Goal: Find contact information: Find contact information

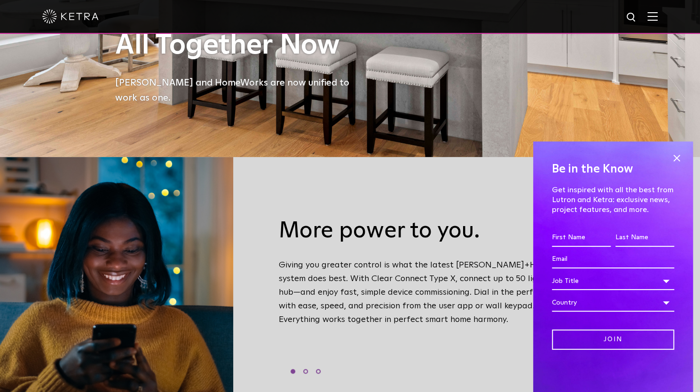
scroll to position [517, 0]
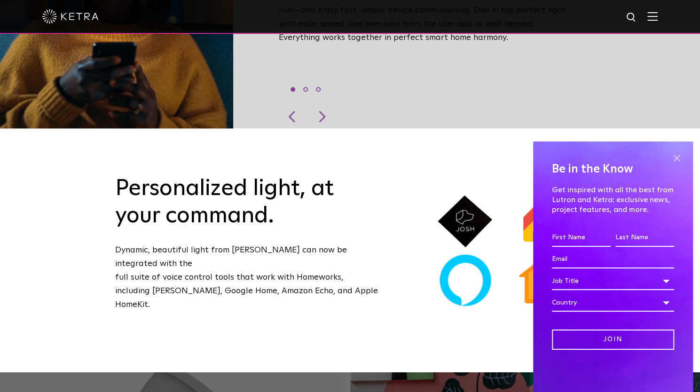
click at [675, 159] on span at bounding box center [677, 158] width 14 height 14
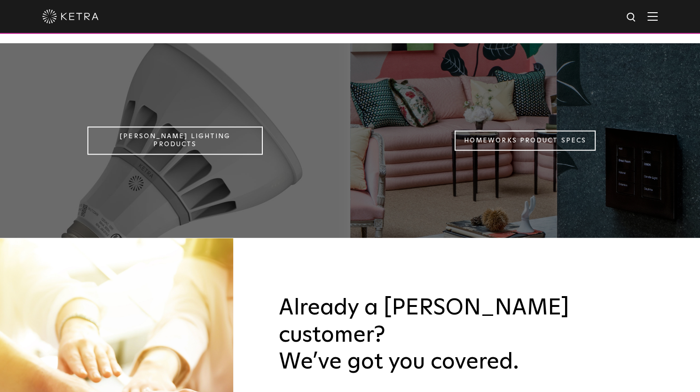
scroll to position [659, 0]
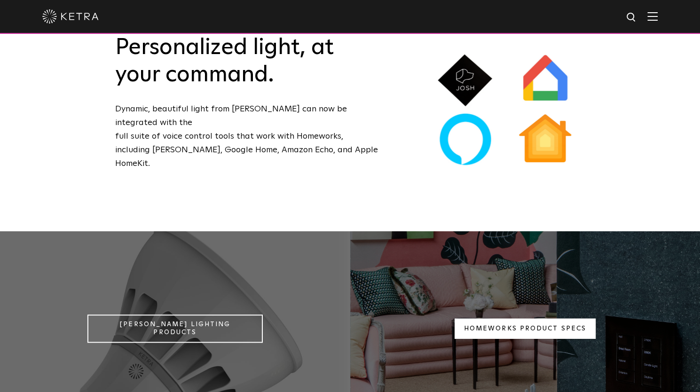
click at [511, 319] on link "Homeworks Product Specs" at bounding box center [525, 329] width 141 height 20
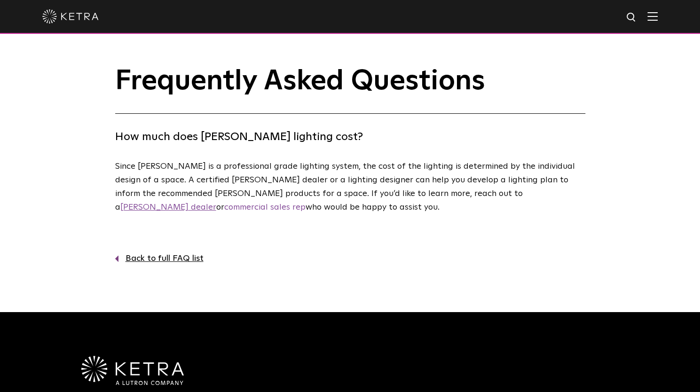
click at [216, 203] on link "Ketra dealer" at bounding box center [168, 207] width 96 height 8
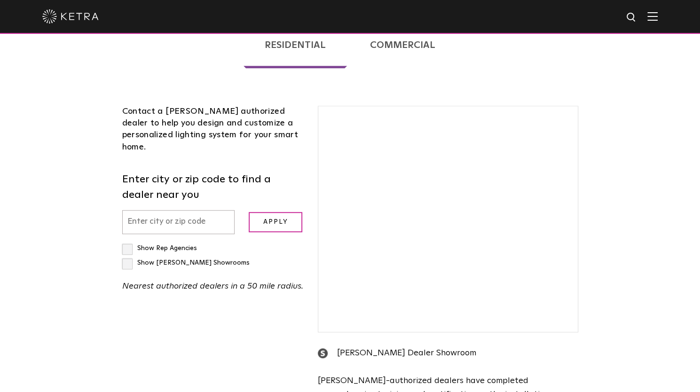
scroll to position [235, 0]
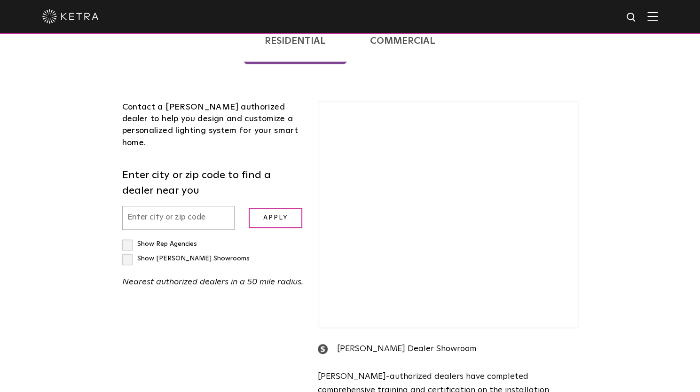
click at [159, 206] on input "text" at bounding box center [178, 218] width 113 height 24
type input "07605"
click at [271, 208] on input "Apply" at bounding box center [276, 218] width 54 height 20
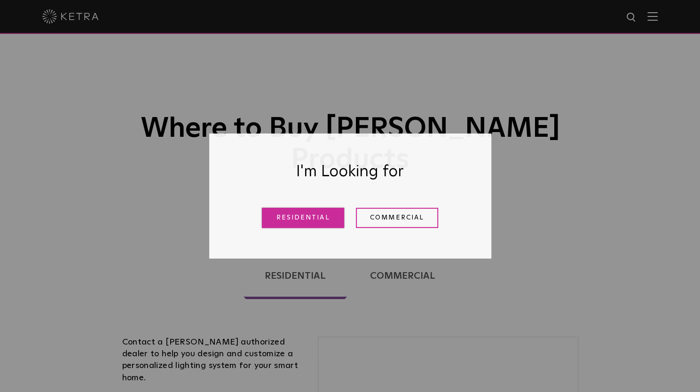
click at [317, 219] on link "Residential" at bounding box center [303, 218] width 82 height 20
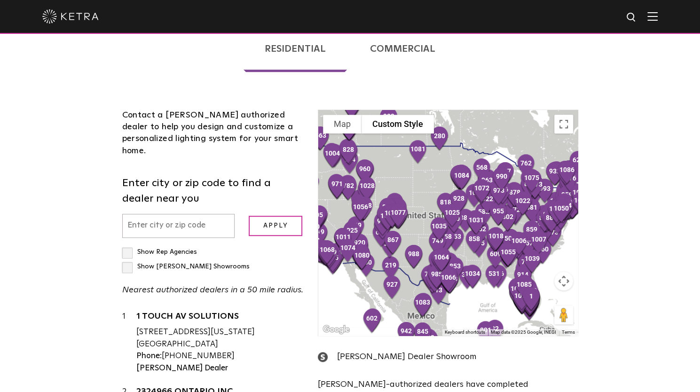
scroll to position [235, 0]
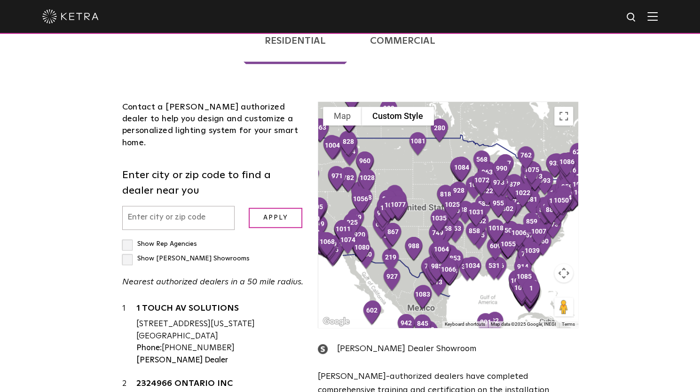
click at [156, 206] on input "text" at bounding box center [178, 218] width 113 height 24
type input "07605"
click at [124, 241] on label "Show Rep Agencies" at bounding box center [159, 244] width 75 height 7
click at [124, 237] on input "Show Rep Agencies" at bounding box center [125, 240] width 6 height 6
checkbox input "true"
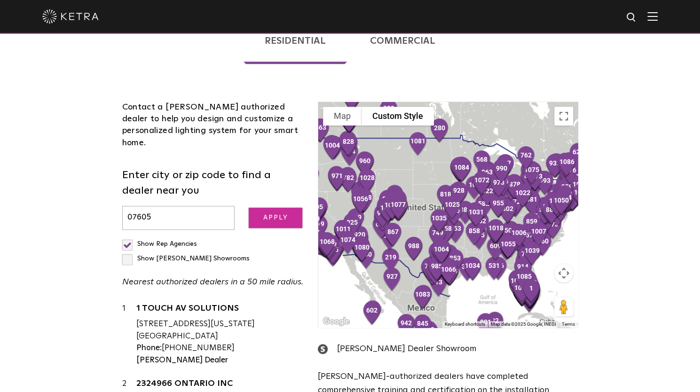
click at [278, 208] on input "Apply" at bounding box center [276, 218] width 54 height 20
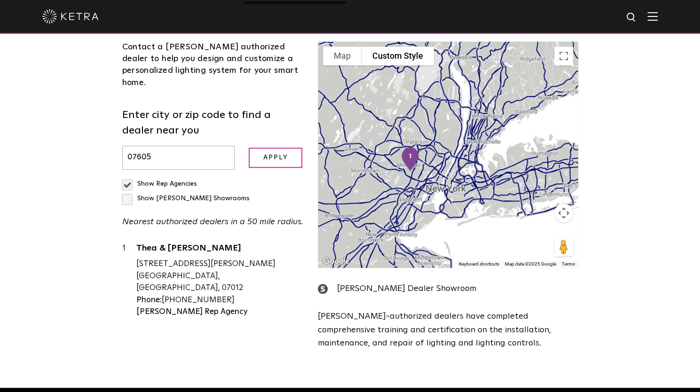
scroll to position [376, 0]
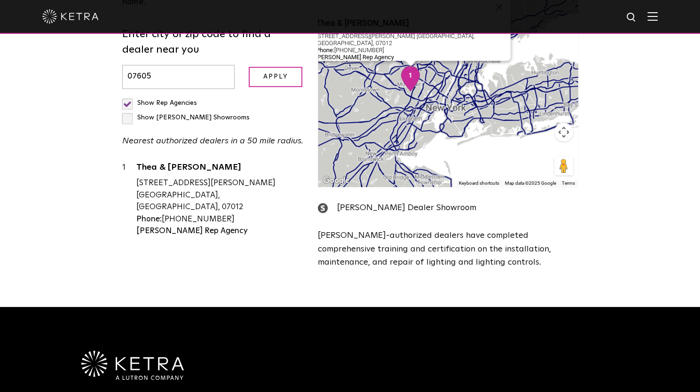
drag, startPoint x: 217, startPoint y: 140, endPoint x: 163, endPoint y: 142, distance: 54.6
click at [163, 214] on div "Phone: 973-472-4720" at bounding box center [220, 220] width 168 height 12
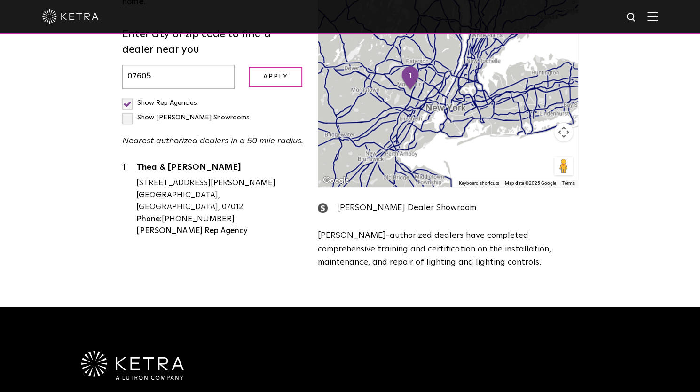
copy div "[PHONE_NUMBER]"
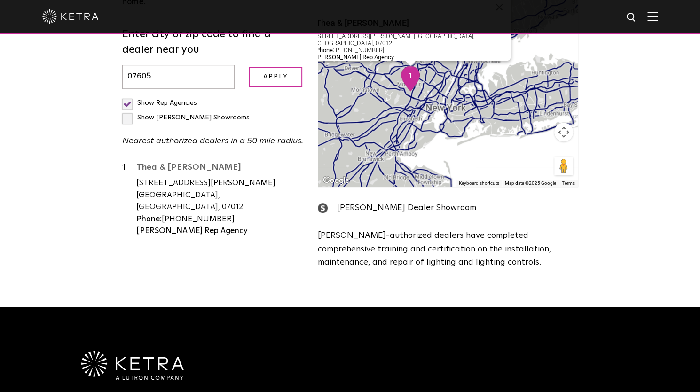
click at [188, 163] on link "Thea & [PERSON_NAME]" at bounding box center [220, 169] width 168 height 12
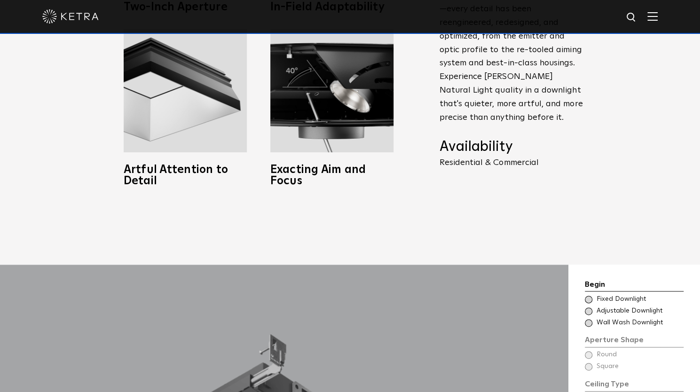
scroll to position [706, 0]
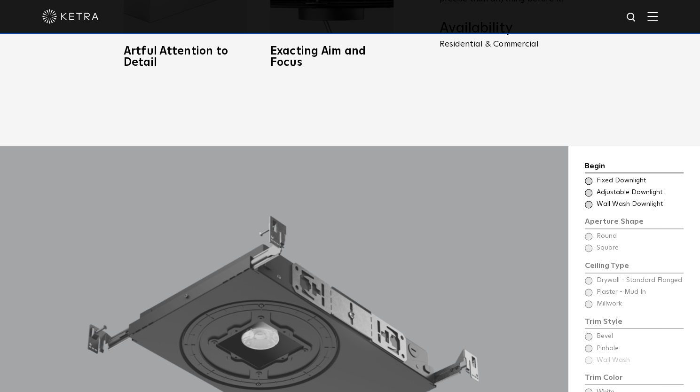
click at [586, 177] on span at bounding box center [589, 181] width 8 height 8
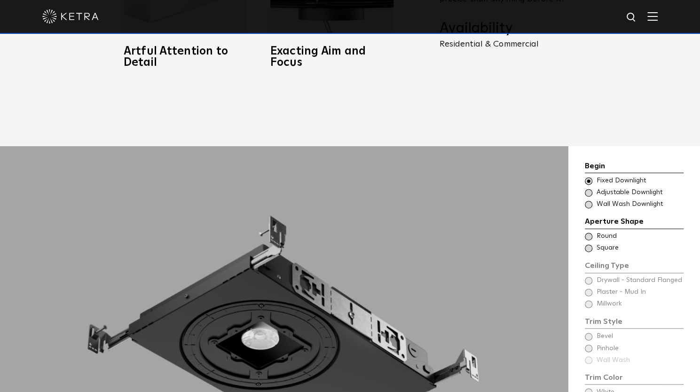
click at [590, 233] on span at bounding box center [589, 237] width 8 height 8
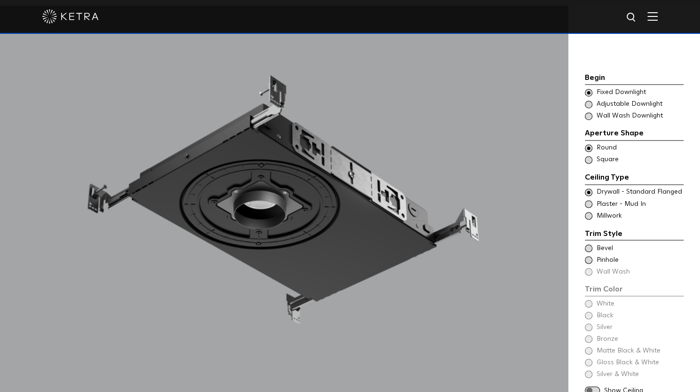
scroll to position [847, 0]
click at [589, 188] on span at bounding box center [589, 192] width 8 height 8
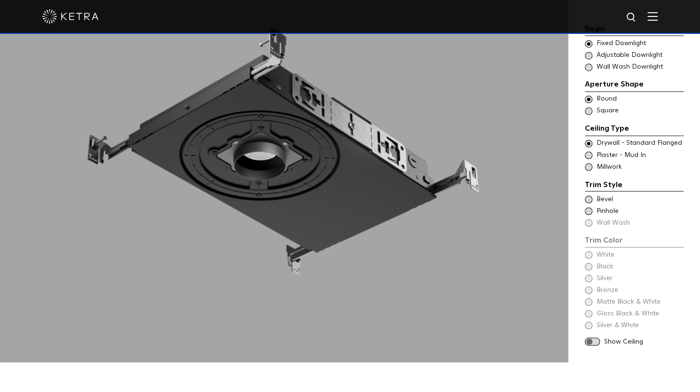
scroll to position [941, 0]
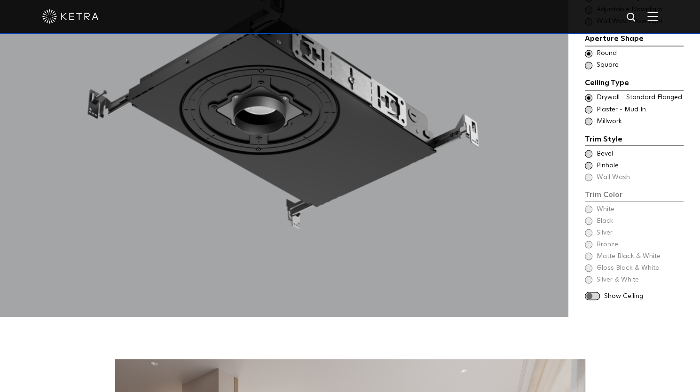
click at [589, 150] on span at bounding box center [589, 154] width 8 height 8
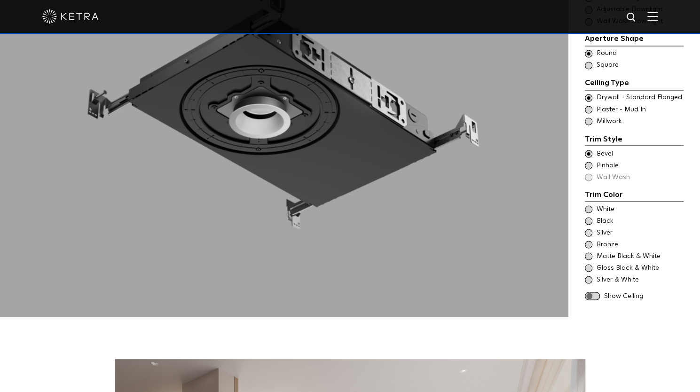
click at [590, 162] on span at bounding box center [589, 166] width 8 height 8
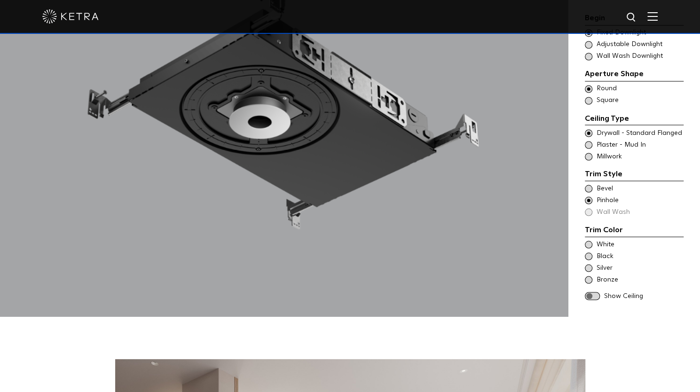
click at [589, 137] on div "Trim Style - Round - Flanged Wall Wash - Round - Flanged - Disabled Drywall - S…" at bounding box center [634, 144] width 99 height 33
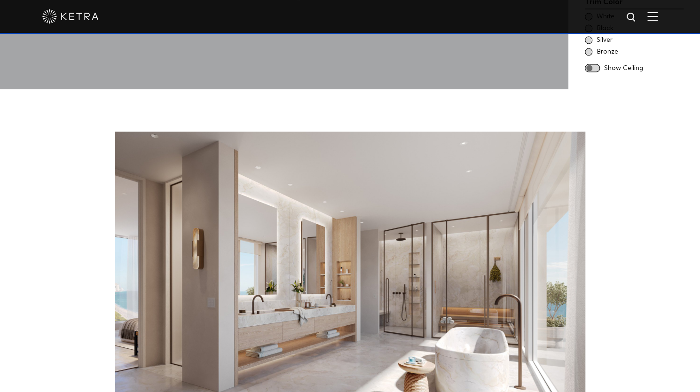
scroll to position [1082, 0]
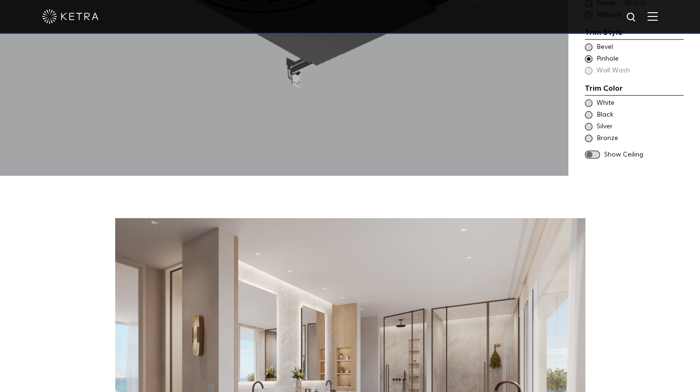
click at [589, 100] on span at bounding box center [589, 104] width 8 height 8
click at [593, 151] on span at bounding box center [592, 155] width 15 height 8
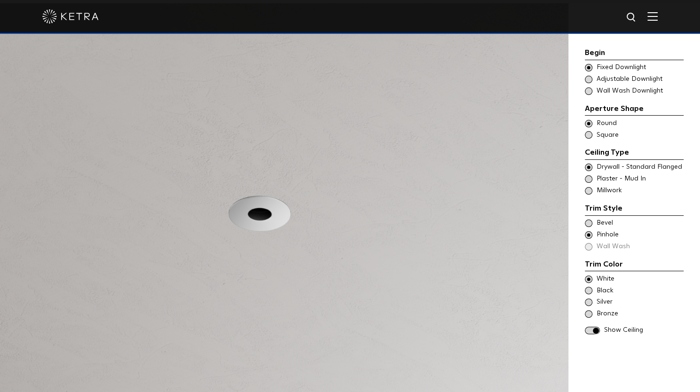
scroll to position [847, 0]
click at [591, 223] on span at bounding box center [589, 224] width 8 height 8
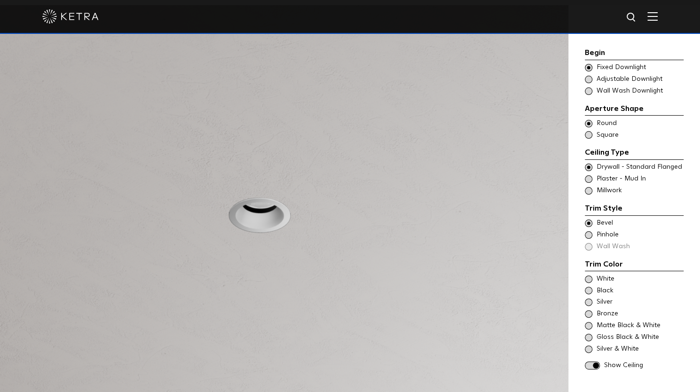
click at [590, 232] on span at bounding box center [589, 235] width 8 height 8
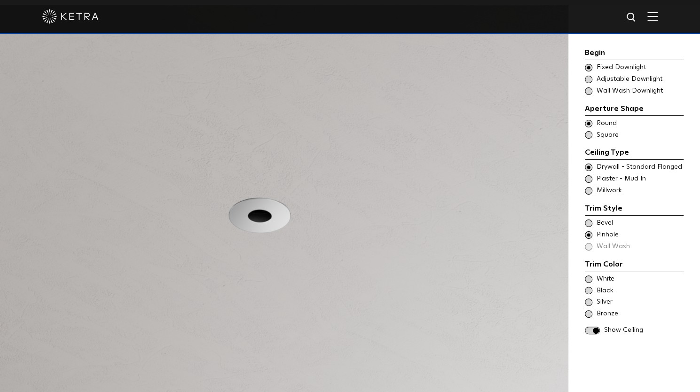
click at [589, 220] on span at bounding box center [589, 224] width 8 height 8
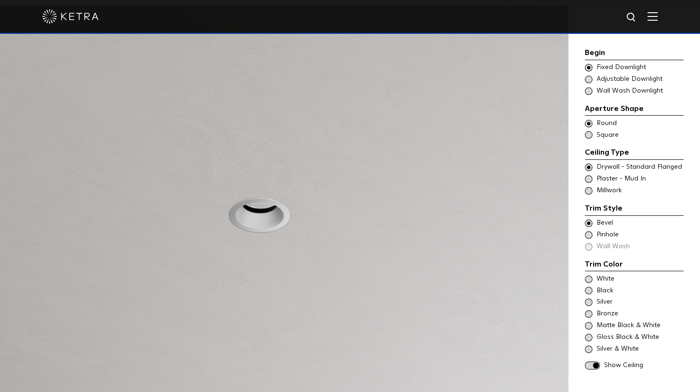
click at [589, 276] on span at bounding box center [589, 280] width 8 height 8
click at [588, 288] on span at bounding box center [589, 291] width 8 height 8
click at [588, 278] on span at bounding box center [589, 280] width 8 height 8
click at [588, 299] on span at bounding box center [589, 303] width 8 height 8
click at [589, 334] on span at bounding box center [589, 338] width 8 height 8
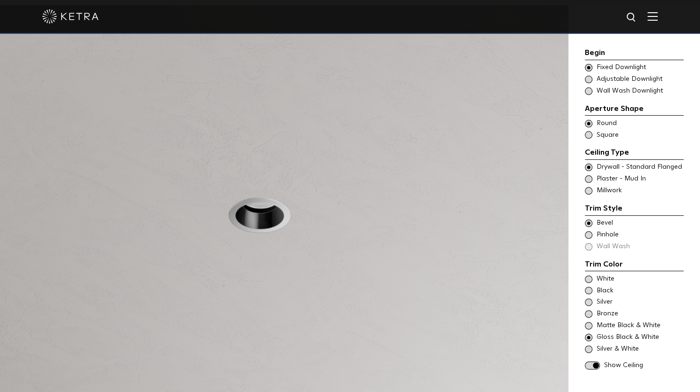
click at [591, 351] on div "Silver & White" at bounding box center [634, 349] width 99 height 9
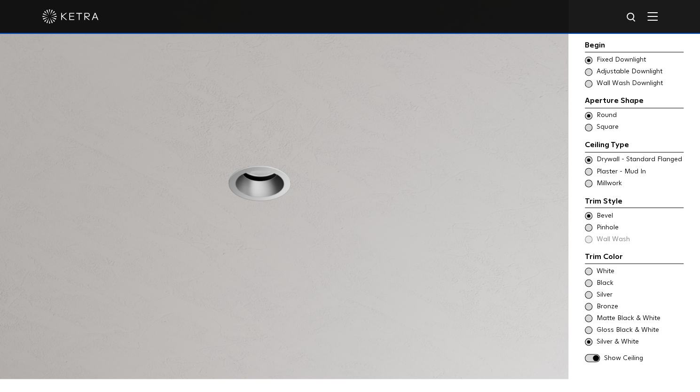
scroll to position [894, 0]
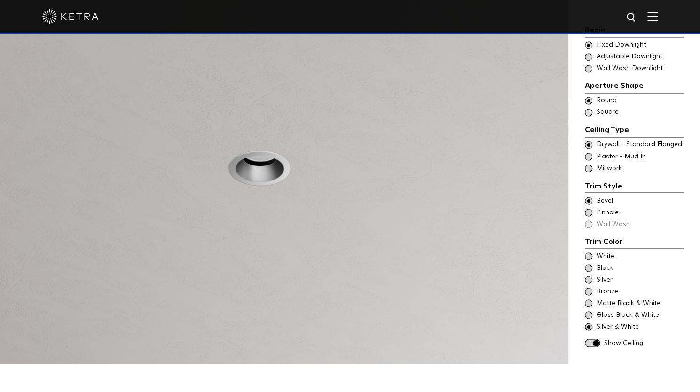
click at [628, 152] on span "Plaster - Mud In" at bounding box center [640, 156] width 86 height 9
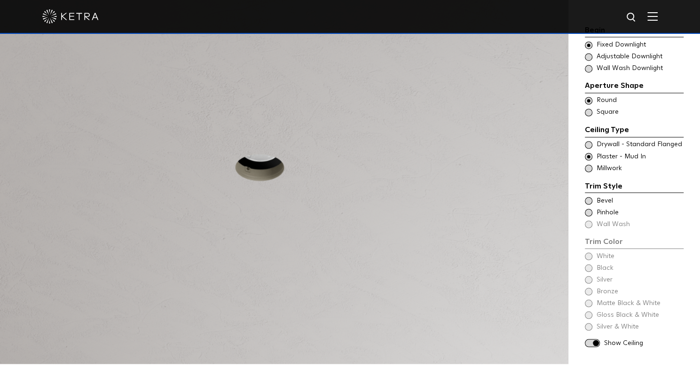
click at [631, 140] on span "Drywall - Standard Flanged" at bounding box center [640, 144] width 86 height 9
click at [595, 196] on div "Trim Color - Round - Flanged Bevel" at bounding box center [634, 200] width 99 height 9
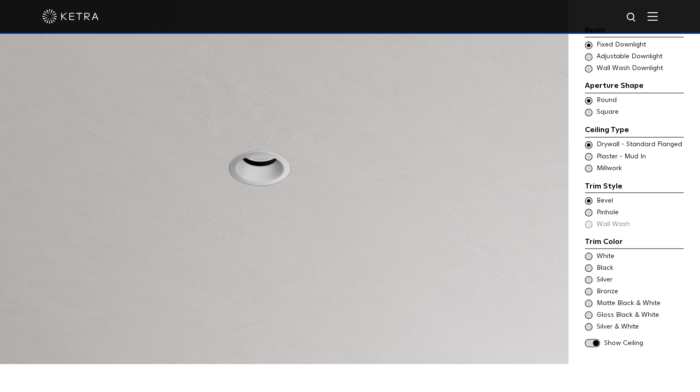
click at [616, 322] on span "Silver & White" at bounding box center [640, 326] width 86 height 9
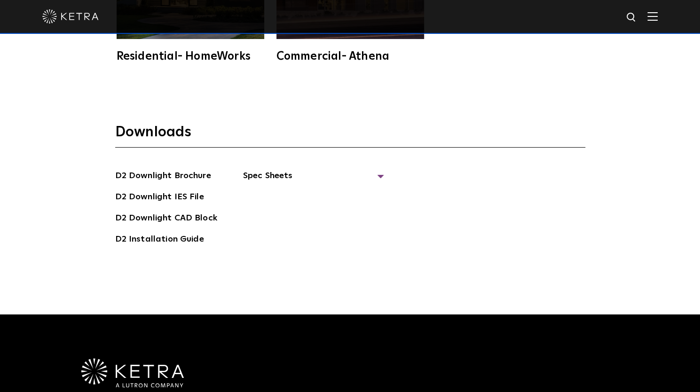
scroll to position [2305, 0]
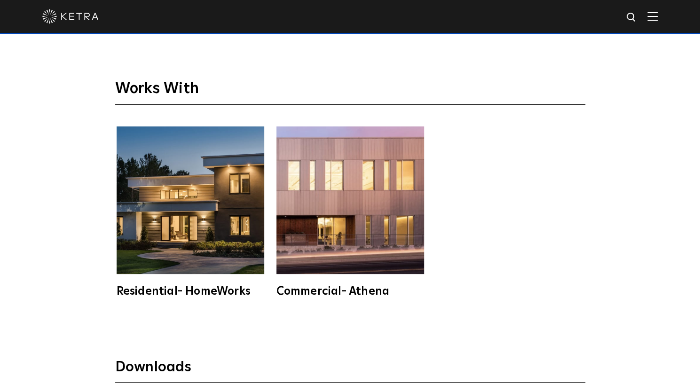
click at [203, 196] on img at bounding box center [191, 201] width 148 height 148
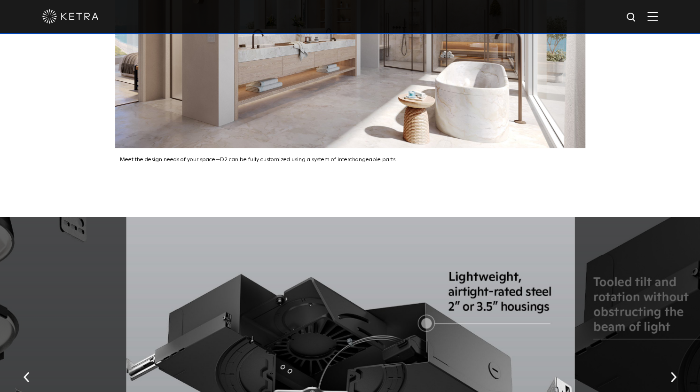
scroll to position [1646, 0]
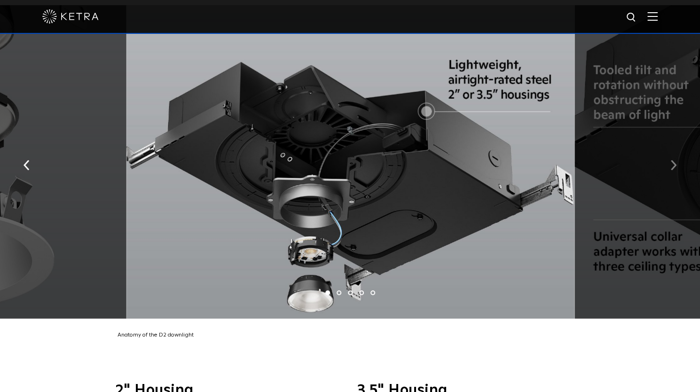
click at [676, 160] on img "button" at bounding box center [674, 165] width 6 height 10
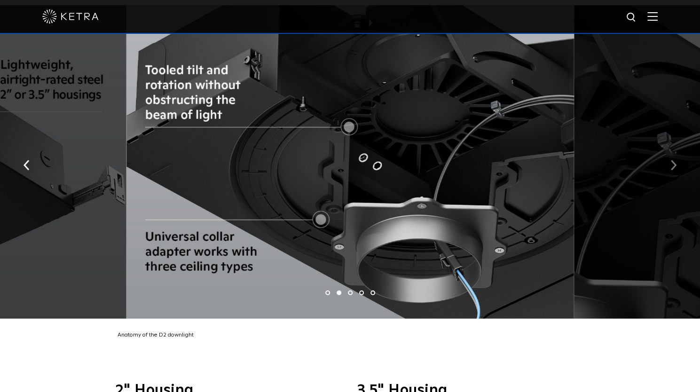
click at [676, 160] on img "button" at bounding box center [674, 165] width 6 height 10
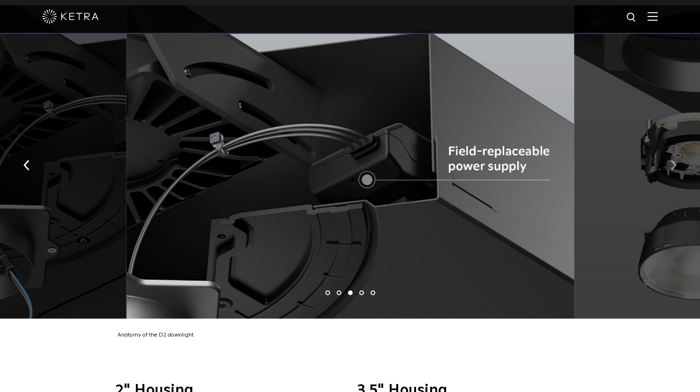
click at [676, 160] on img "button" at bounding box center [674, 165] width 6 height 10
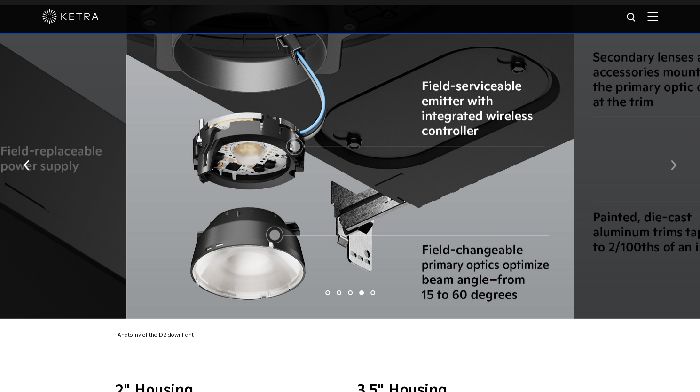
click at [672, 160] on img "button" at bounding box center [674, 165] width 6 height 10
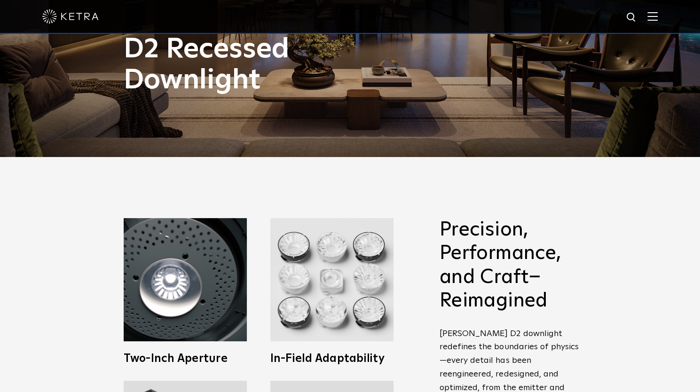
scroll to position [0, 0]
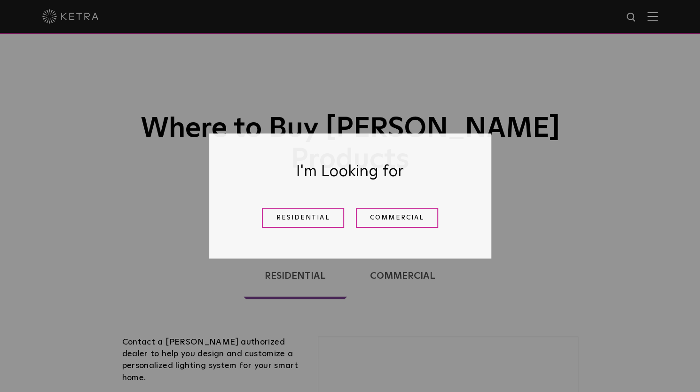
drag, startPoint x: 302, startPoint y: 222, endPoint x: 495, endPoint y: 5, distance: 290.2
click at [302, 222] on link "Residential" at bounding box center [303, 218] width 82 height 20
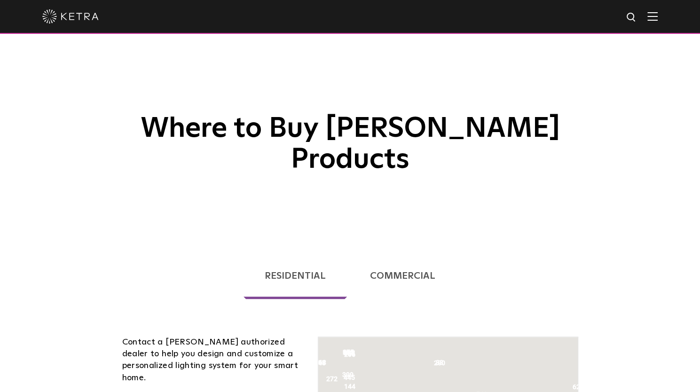
scroll to position [240, 0]
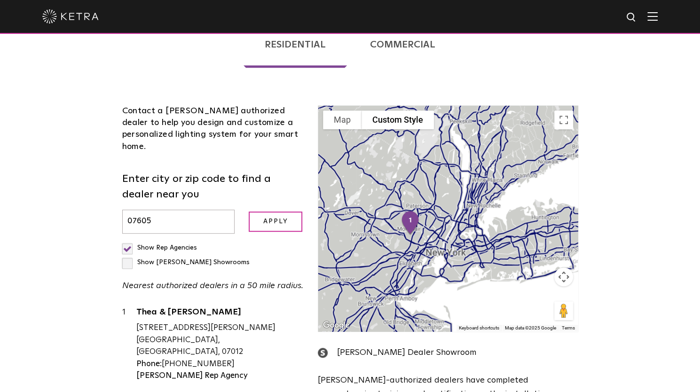
scroll to position [282, 0]
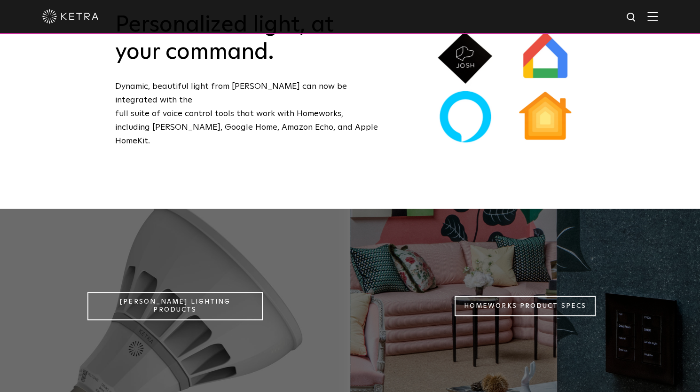
scroll to position [612, 0]
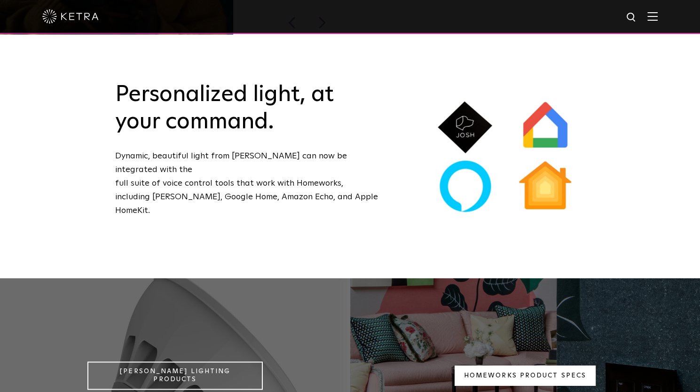
click at [534, 366] on link "Homeworks Product Specs" at bounding box center [525, 376] width 141 height 20
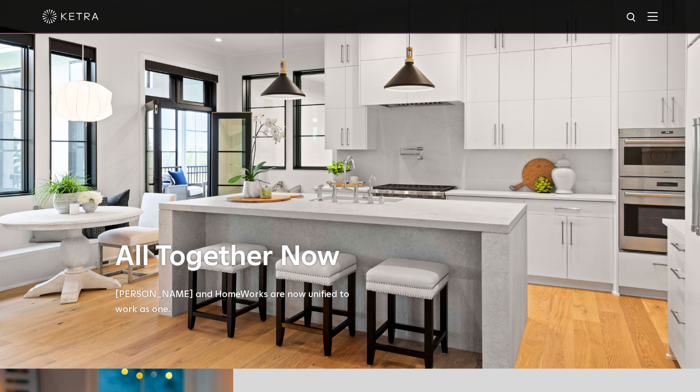
scroll to position [0, 0]
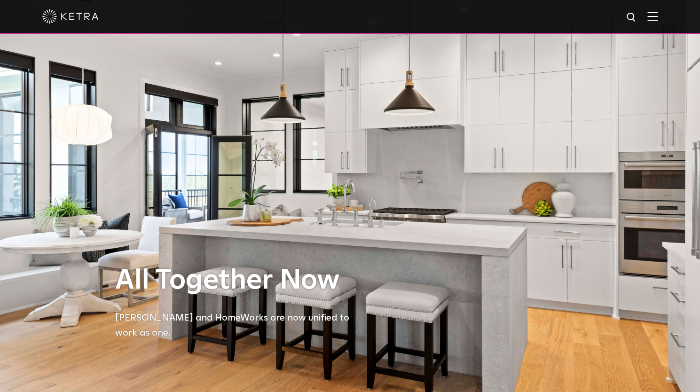
click at [658, 16] on img at bounding box center [653, 16] width 10 height 9
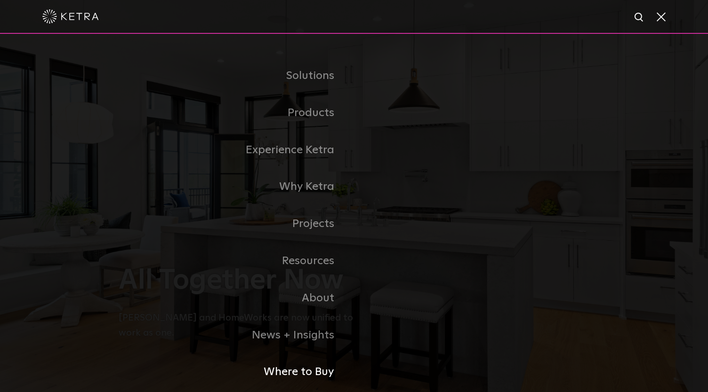
click at [318, 375] on link "Where to Buy" at bounding box center [236, 372] width 235 height 37
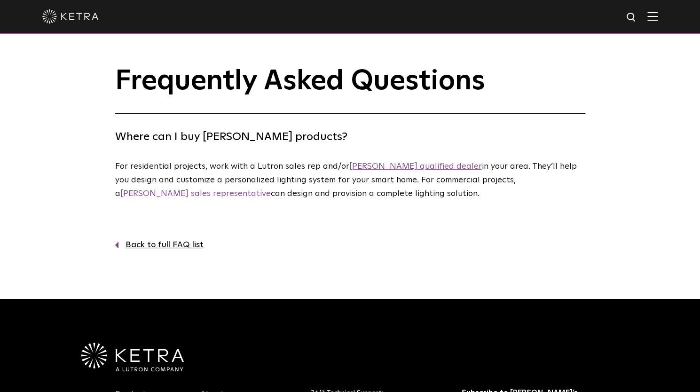
click at [393, 168] on link "Ketra qualified dealer" at bounding box center [416, 166] width 133 height 8
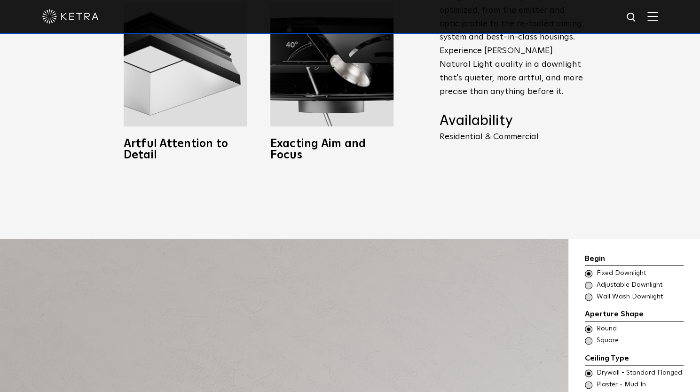
scroll to position [517, 0]
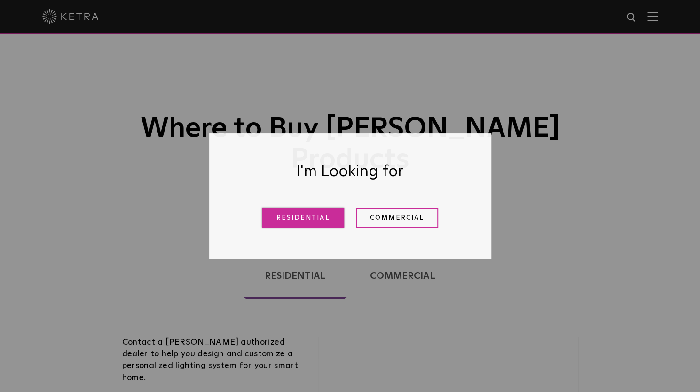
click at [321, 223] on link "Residential" at bounding box center [303, 218] width 82 height 20
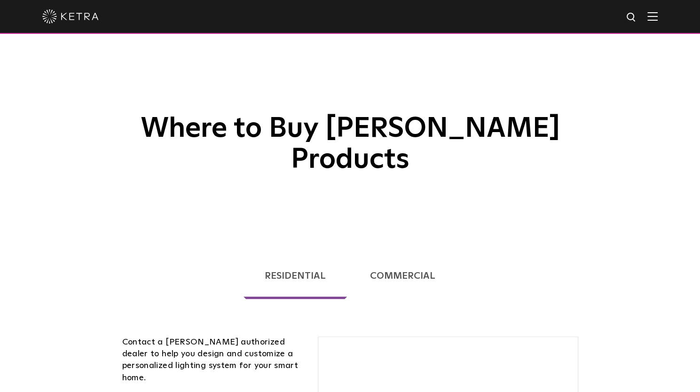
scroll to position [240, 0]
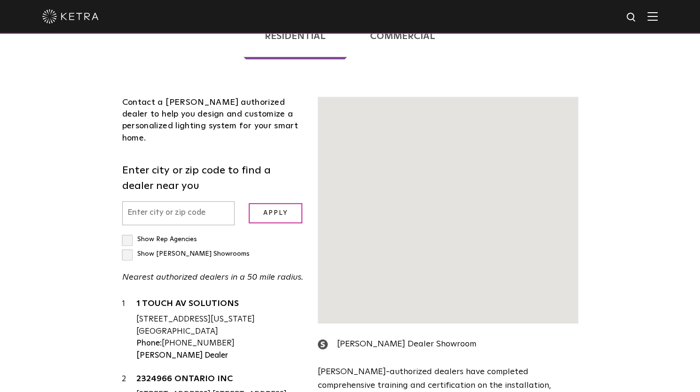
click at [174, 201] on input "text" at bounding box center [178, 213] width 113 height 24
click at [180, 201] on input "text" at bounding box center [178, 213] width 113 height 24
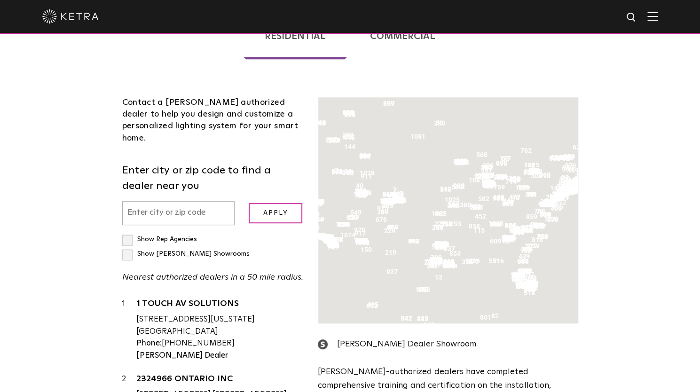
scroll to position [141, 0]
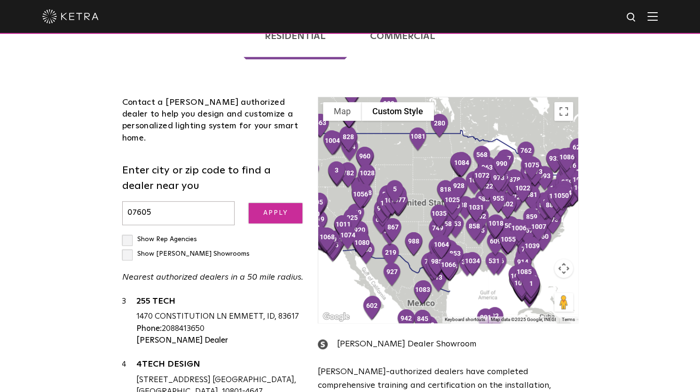
type input "07605"
click at [258, 203] on input "Apply" at bounding box center [276, 213] width 54 height 20
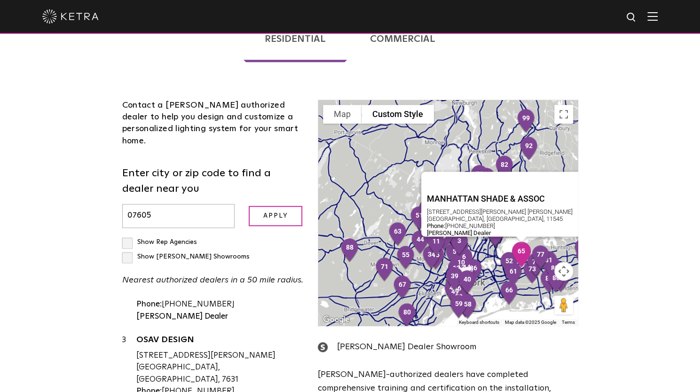
scroll to position [240, 0]
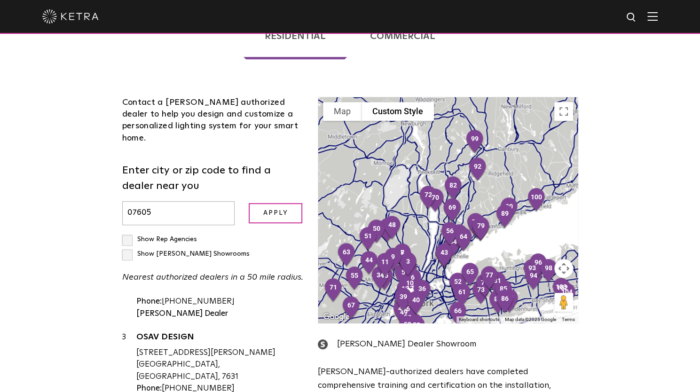
drag, startPoint x: 403, startPoint y: 198, endPoint x: 437, endPoint y: 191, distance: 34.7
click at [437, 191] on div at bounding box center [447, 210] width 259 height 226
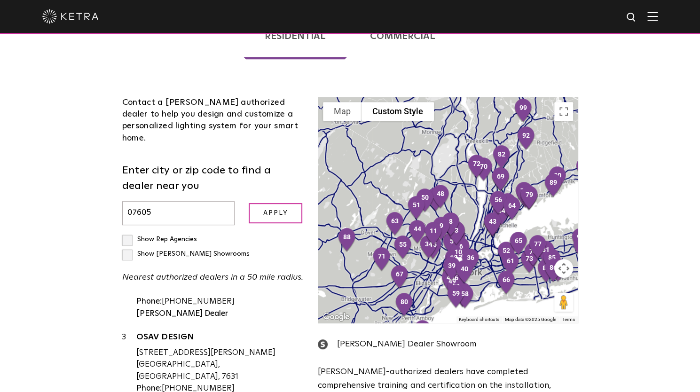
drag, startPoint x: 472, startPoint y: 200, endPoint x: 464, endPoint y: 155, distance: 46.3
click at [464, 155] on div at bounding box center [447, 210] width 259 height 226
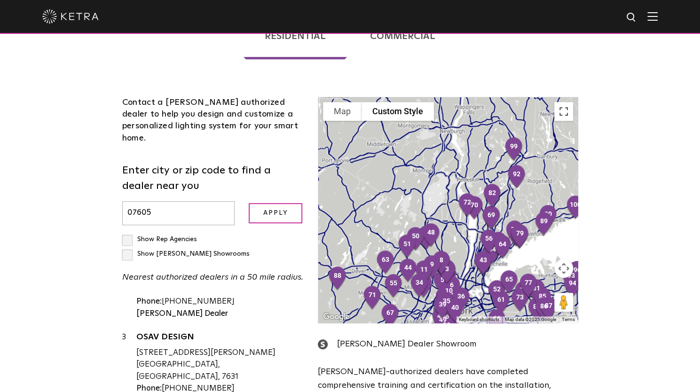
drag, startPoint x: 557, startPoint y: 83, endPoint x: 557, endPoint y: 140, distance: 56.5
click at [557, 102] on button "Toggle fullscreen view" at bounding box center [564, 111] width 19 height 19
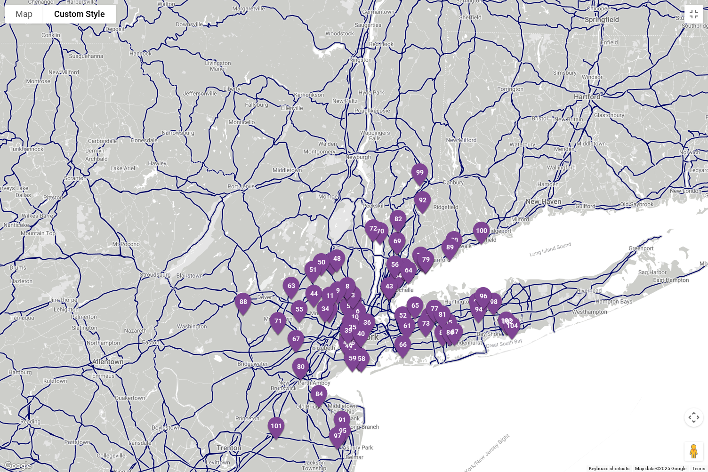
click at [697, 392] on button "Map camera controls" at bounding box center [693, 417] width 19 height 19
click at [671, 392] on button "Zoom in" at bounding box center [669, 393] width 19 height 19
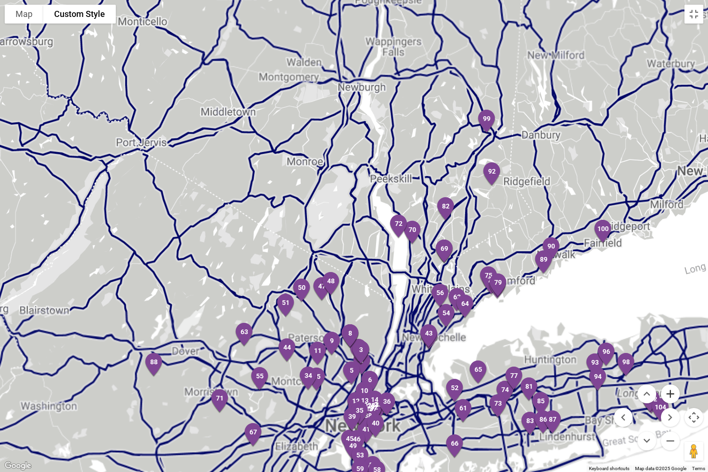
click at [671, 392] on button "Zoom in" at bounding box center [669, 393] width 19 height 19
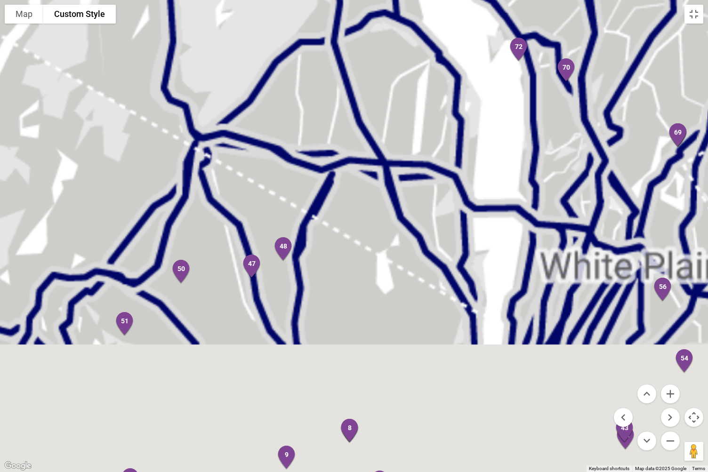
drag, startPoint x: 392, startPoint y: 351, endPoint x: 358, endPoint y: 97, distance: 256.3
click at [359, 106] on div at bounding box center [354, 236] width 708 height 472
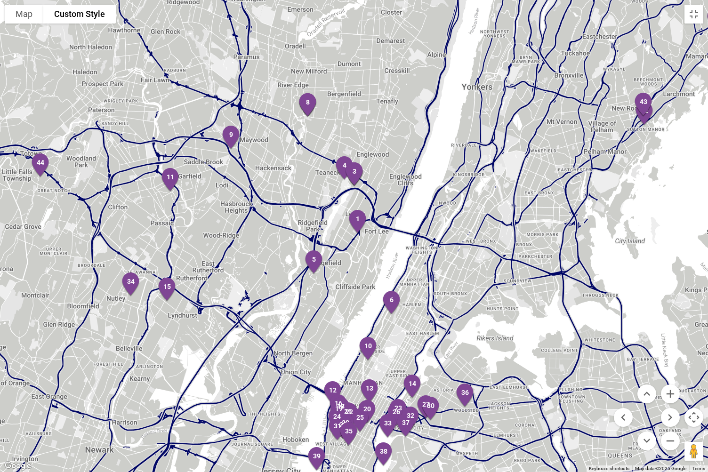
drag, startPoint x: 404, startPoint y: 290, endPoint x: 415, endPoint y: 176, distance: 113.9
click at [415, 176] on div at bounding box center [354, 236] width 708 height 472
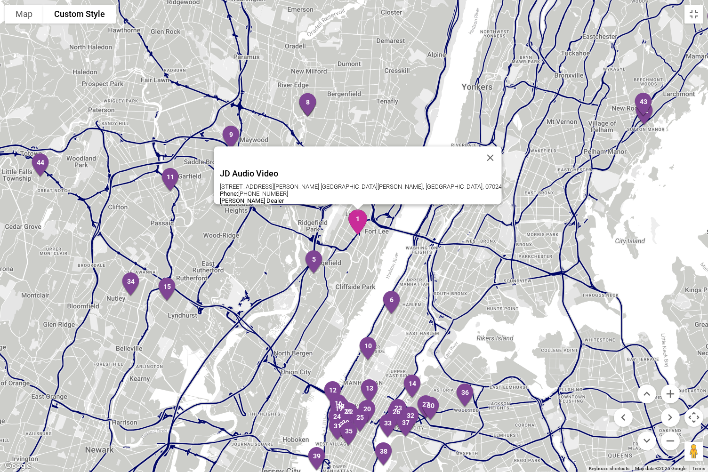
click at [359, 224] on img "1" at bounding box center [357, 222] width 27 height 33
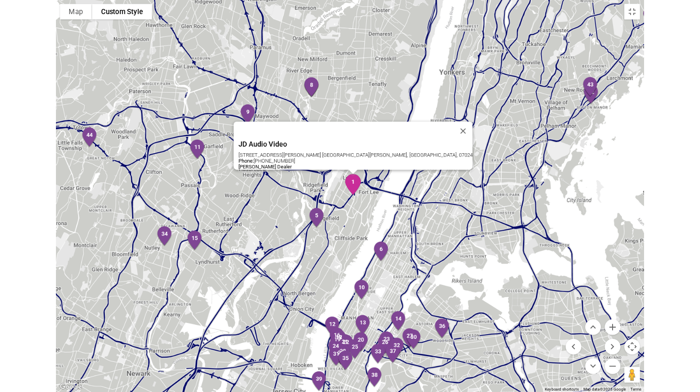
scroll to position [0, 0]
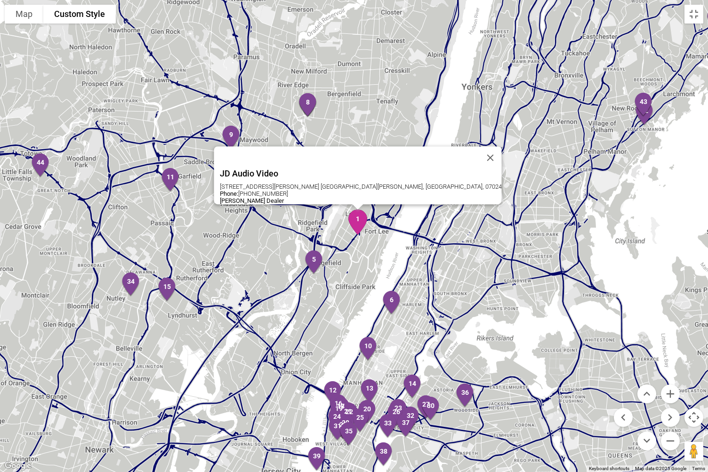
click at [354, 216] on img "1" at bounding box center [357, 222] width 27 height 33
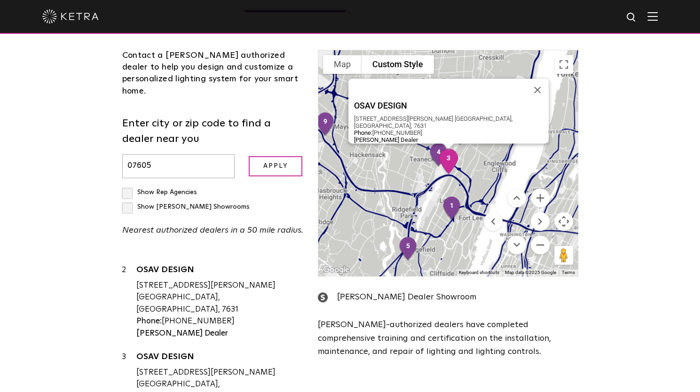
scroll to position [94, 0]
